Goal: Check status: Check status

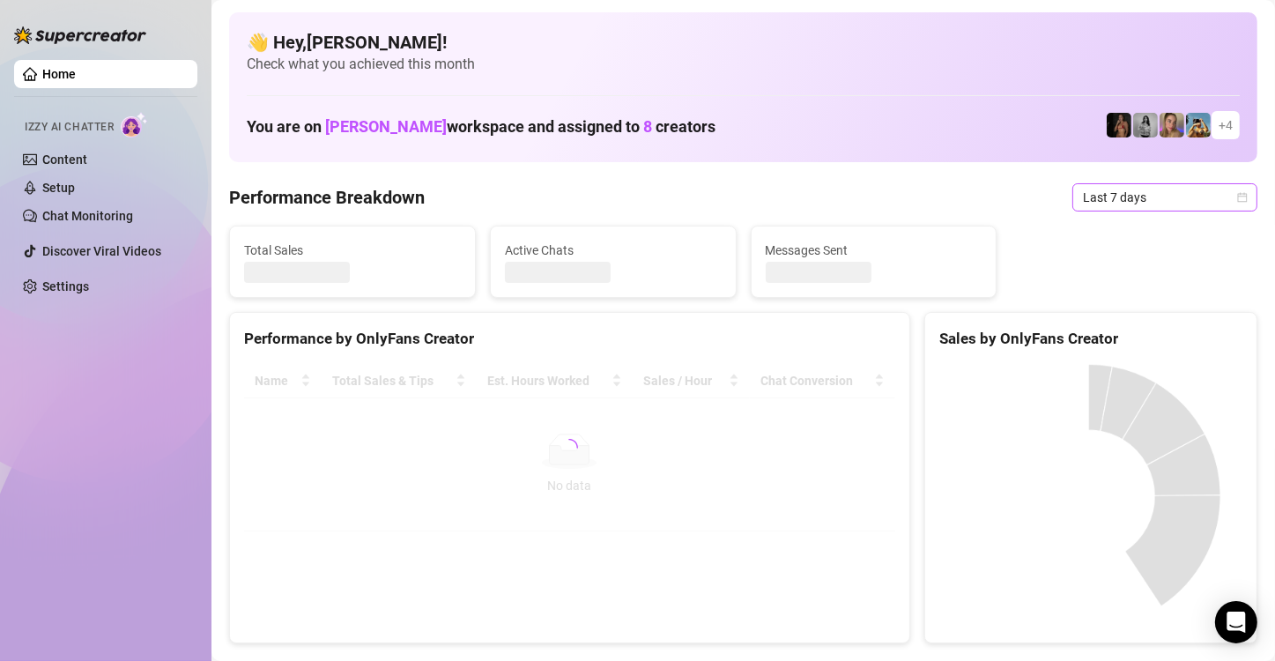
click at [1237, 198] on icon "calendar" at bounding box center [1242, 197] width 11 height 11
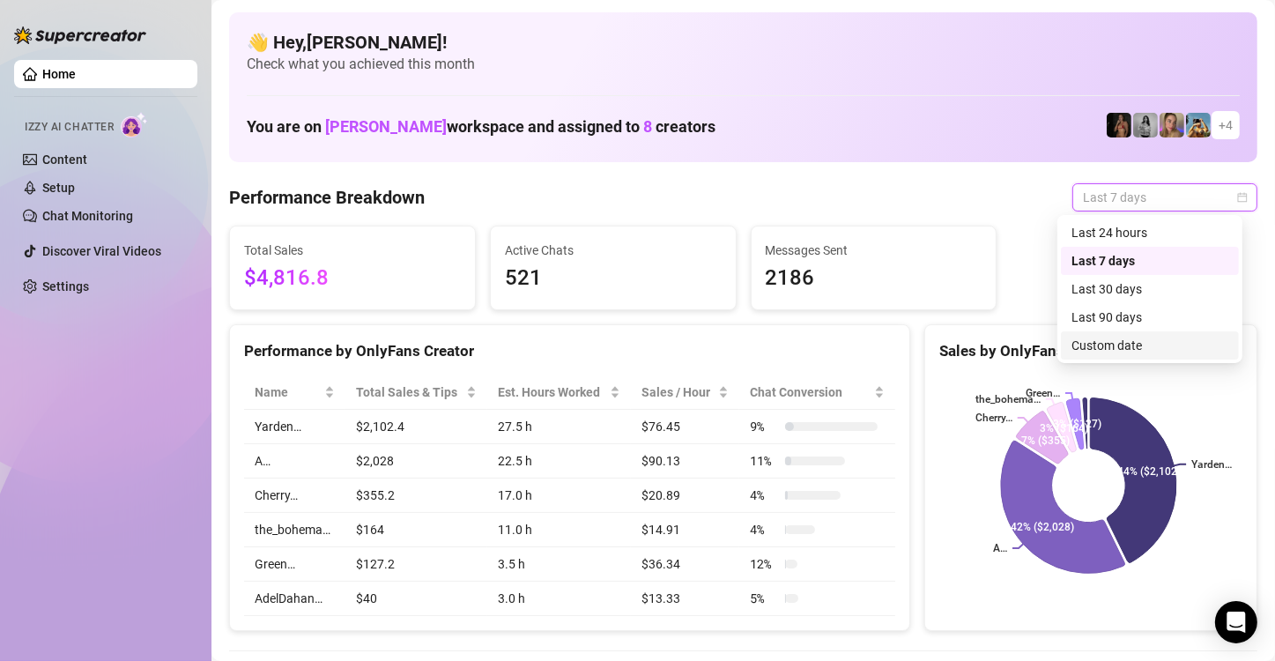
click at [1148, 345] on div "Custom date" at bounding box center [1150, 345] width 157 height 19
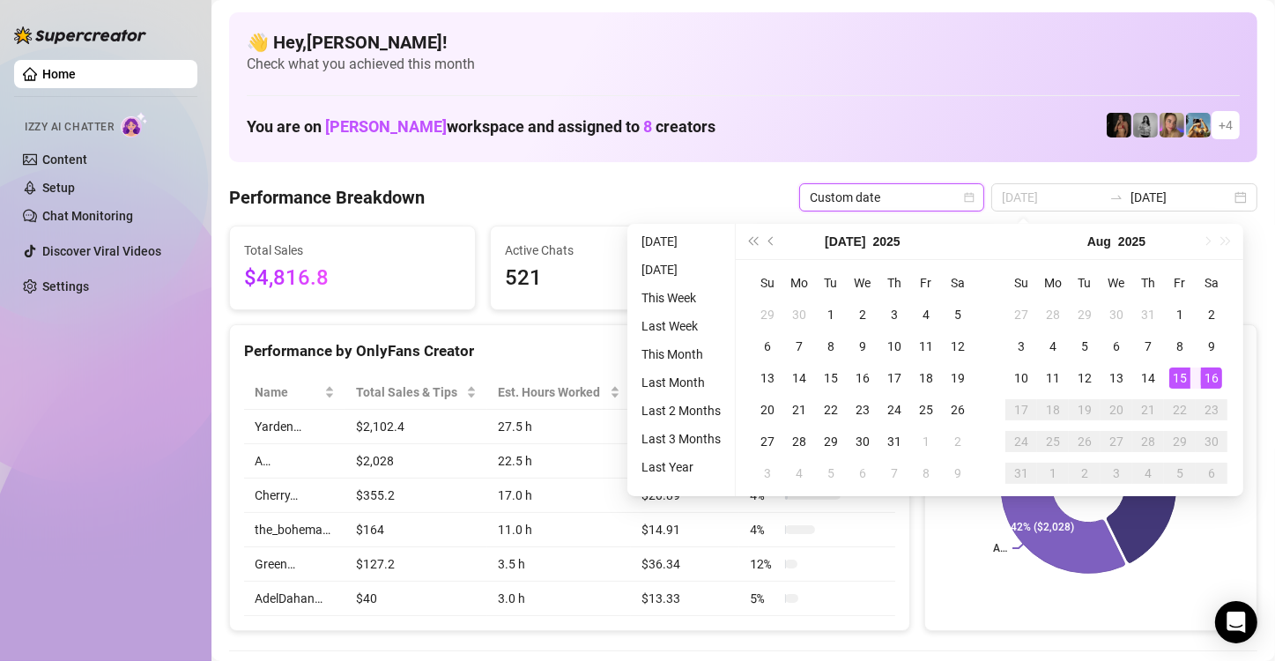
type input "[DATE]"
click at [1212, 377] on div "16" at bounding box center [1211, 378] width 21 height 21
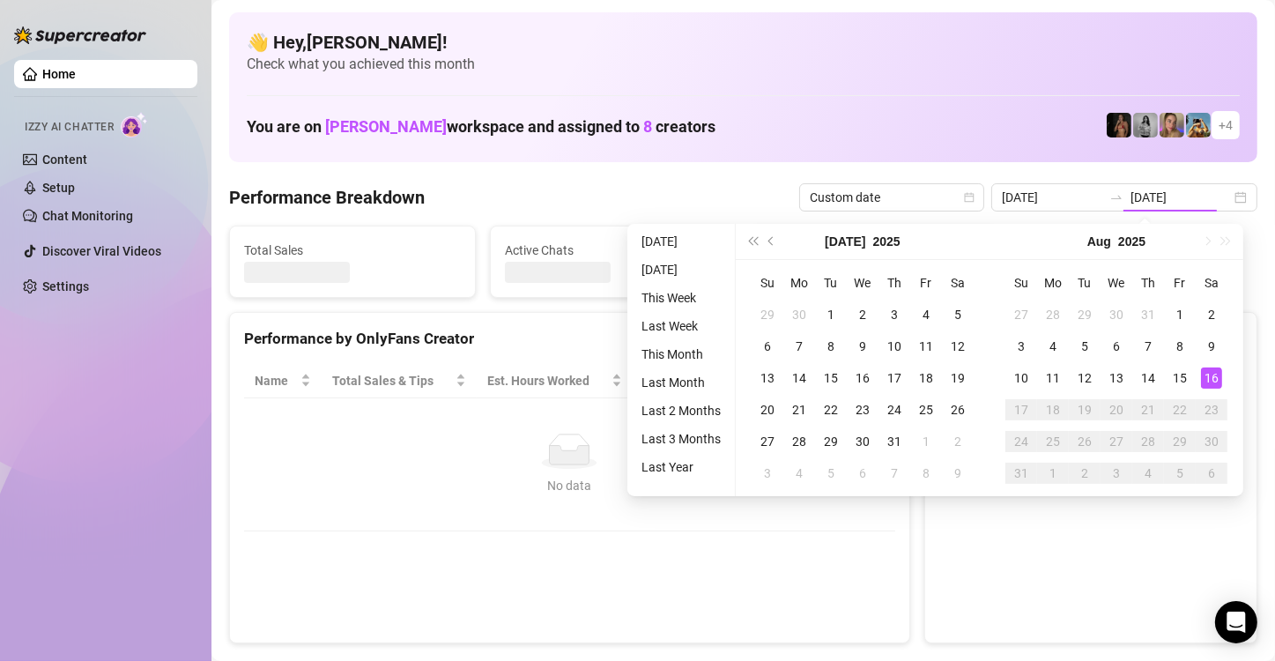
type input "[DATE]"
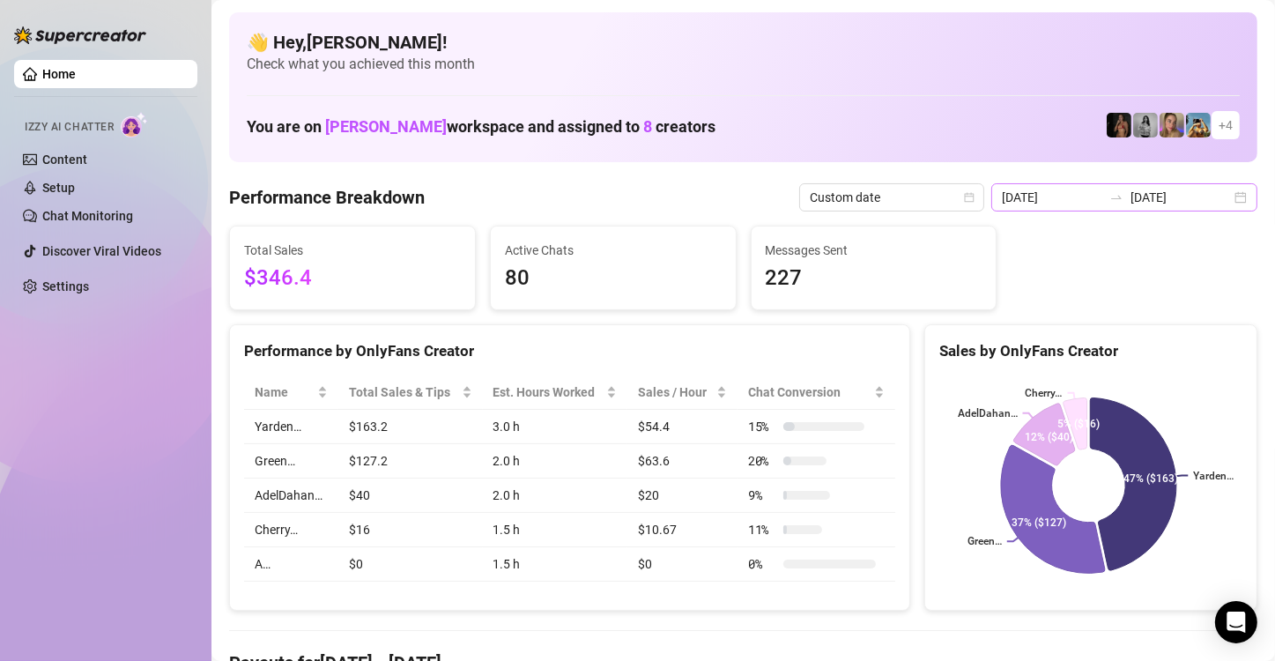
click at [1226, 194] on div "[DATE] [DATE]" at bounding box center [1125, 197] width 266 height 28
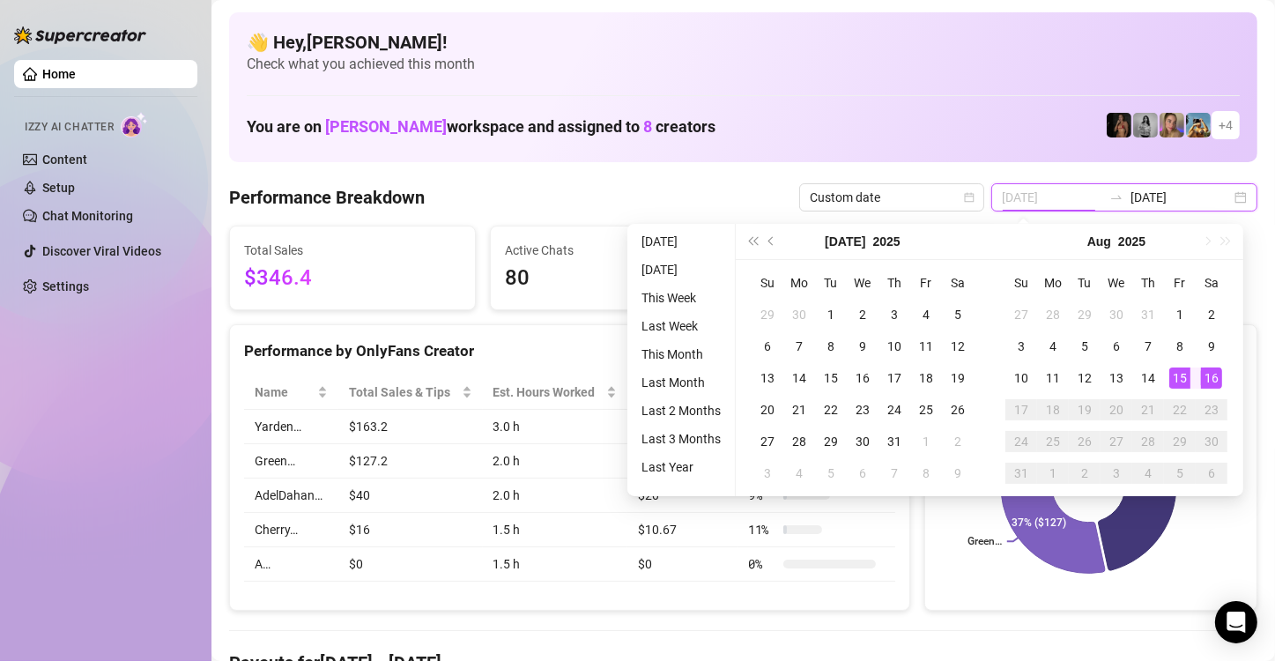
type input "[DATE]"
click at [1175, 376] on div "15" at bounding box center [1180, 378] width 21 height 21
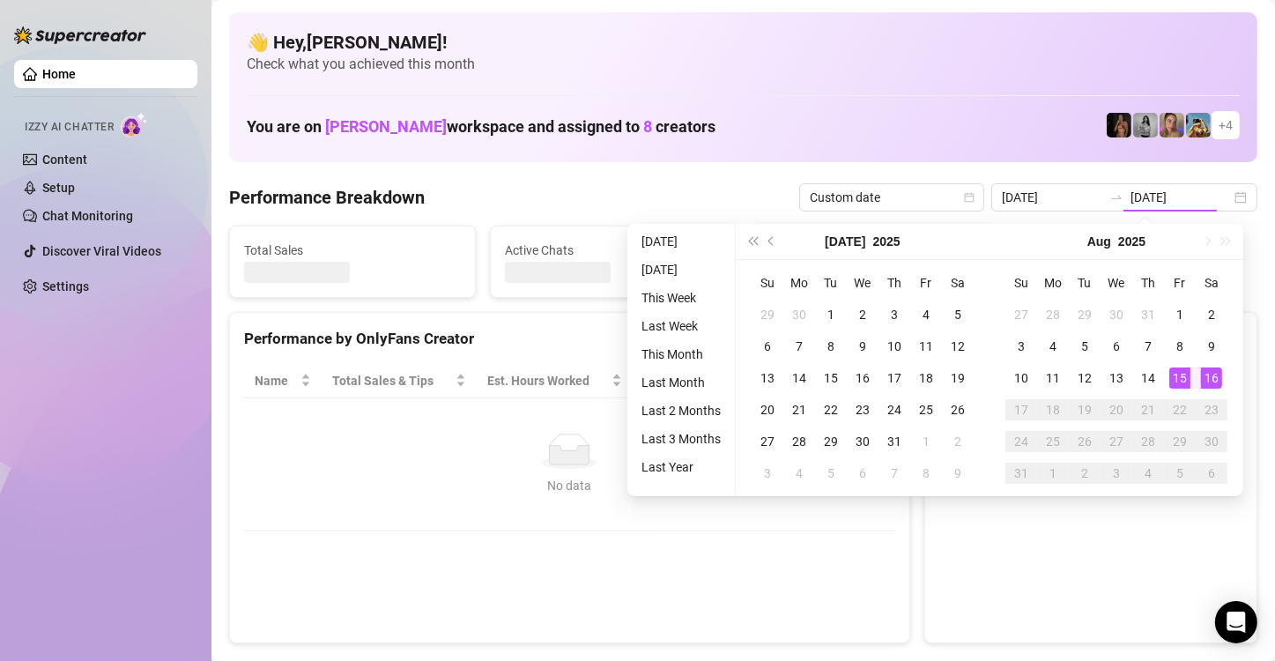
type input "[DATE]"
